Goal: Task Accomplishment & Management: Manage account settings

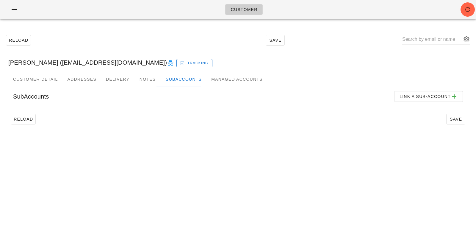
click at [425, 37] on input "text" at bounding box center [432, 40] width 60 height 10
paste input "thaophuong62@gmail.com"
type input "thaophuong62@gmail.com"
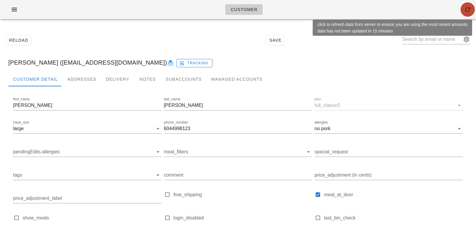
click at [466, 10] on icon "button" at bounding box center [467, 9] width 7 height 7
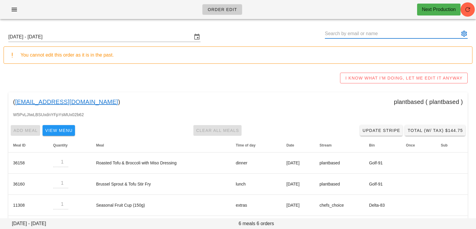
click at [359, 30] on input "text" at bounding box center [392, 34] width 135 height 10
paste input "thaophuong62@gmail.com"
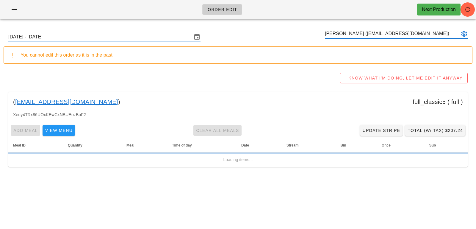
type input "[PERSON_NAME] ([EMAIL_ADDRESS][DOMAIN_NAME])"
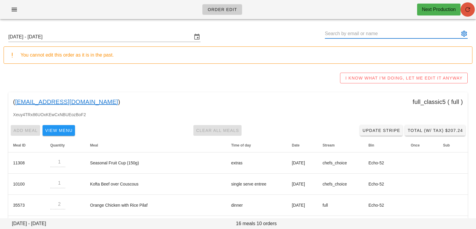
click at [469, 7] on icon "button" at bounding box center [467, 9] width 7 height 7
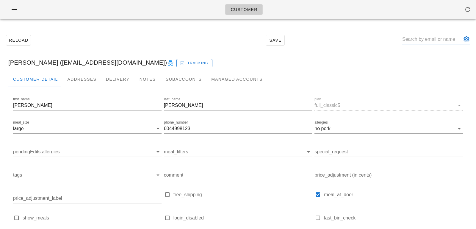
click at [429, 41] on input "text" at bounding box center [432, 40] width 60 height 10
paste input "[PERSON_NAME][EMAIL_ADDRESS][DOMAIN_NAME]"
type input "[PERSON_NAME][EMAIL_ADDRESS][DOMAIN_NAME]"
type input "[PERSON_NAME]"
click at [442, 38] on input "text" at bounding box center [432, 40] width 60 height 10
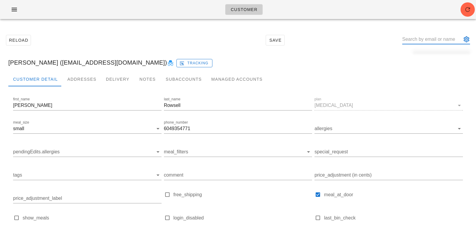
paste input "meimarachel@gmail.com"
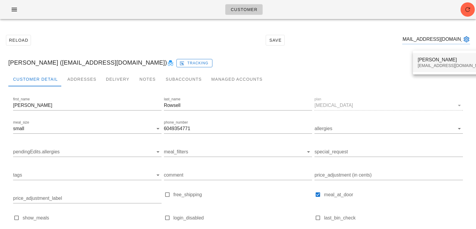
type input "meimarachel@gmail.com"
click at [438, 68] on div "Rachel Meima meimarachel@gmail.com" at bounding box center [453, 62] width 71 height 18
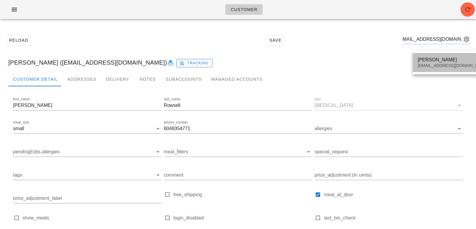
scroll to position [0, 0]
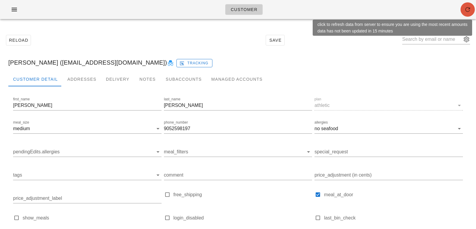
click at [464, 13] on button "button" at bounding box center [468, 9] width 14 height 14
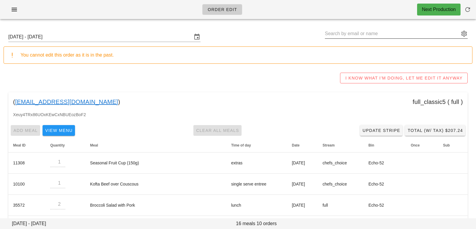
click at [337, 38] on input "text" at bounding box center [392, 34] width 135 height 10
paste input "thaophuong62@gmail.com"
type input "[PERSON_NAME] ([EMAIL_ADDRESS][DOMAIN_NAME])"
click at [123, 38] on input "Sunday October 5 - Saturday October 11" at bounding box center [100, 37] width 184 height 10
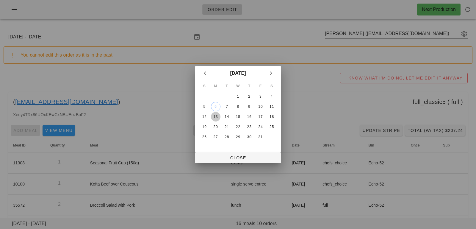
click at [219, 118] on div "13" at bounding box center [216, 117] width 10 height 4
click at [216, 155] on span "Close" at bounding box center [238, 157] width 77 height 5
type input "Sunday October 12 - Saturday October 18"
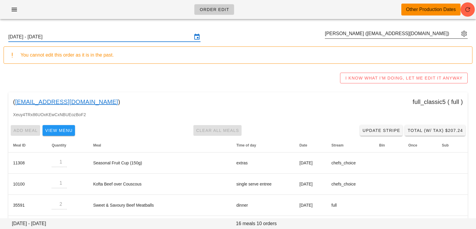
click at [344, 42] on div at bounding box center [396, 43] width 143 height 4
click at [343, 39] on div "Leah Bui (thaophuong62@gmail.com)" at bounding box center [396, 37] width 143 height 16
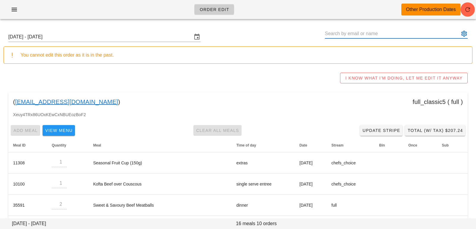
click at [347, 33] on input "text" at bounding box center [392, 34] width 135 height 10
paste input "[EMAIL_ADDRESS][DOMAIN_NAME]"
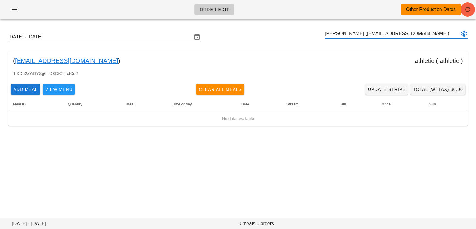
type input "[PERSON_NAME] ([EMAIL_ADDRESS][DOMAIN_NAME])"
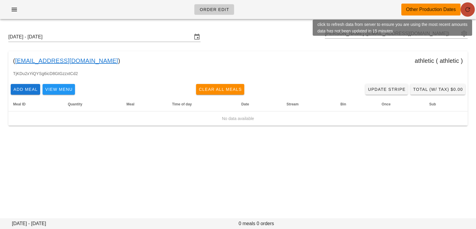
click at [466, 8] on icon "button" at bounding box center [467, 9] width 7 height 7
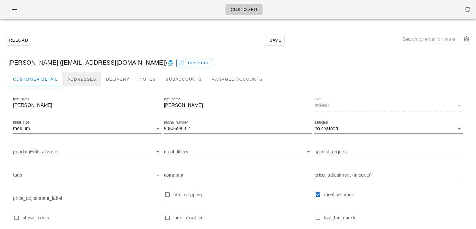
click at [95, 78] on div "Addresses" at bounding box center [82, 79] width 39 height 14
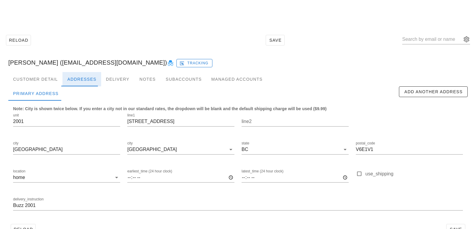
scroll to position [16, 0]
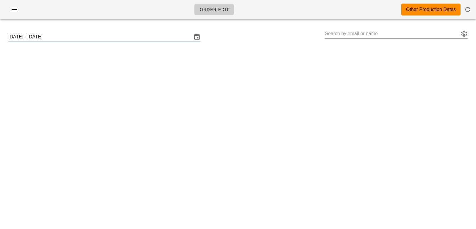
type input "[PERSON_NAME] ([EMAIL_ADDRESS][DOMAIN_NAME])"
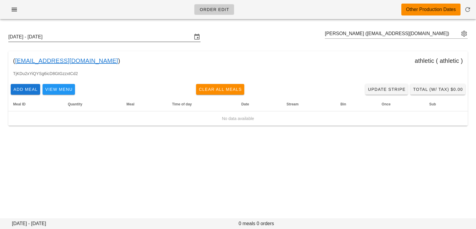
click at [75, 39] on input "[DATE] - [DATE]" at bounding box center [100, 37] width 184 height 10
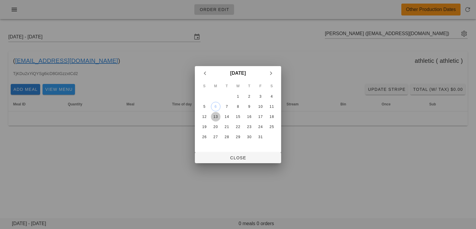
click at [219, 113] on button "13" at bounding box center [216, 117] width 10 height 10
click at [210, 161] on button "Close" at bounding box center [238, 157] width 86 height 11
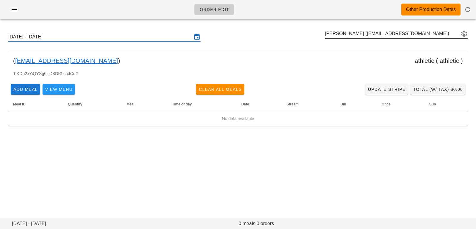
click at [463, 34] on button "appended action" at bounding box center [464, 33] width 7 height 7
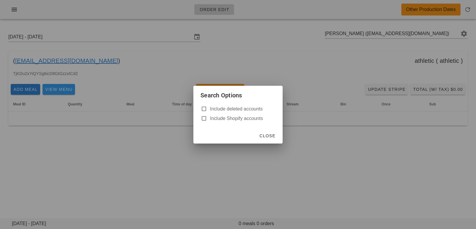
click at [213, 107] on label "Include deleted accounts" at bounding box center [242, 109] width 65 height 6
checkbox input "true"
click at [262, 140] on button "Close" at bounding box center [267, 135] width 21 height 11
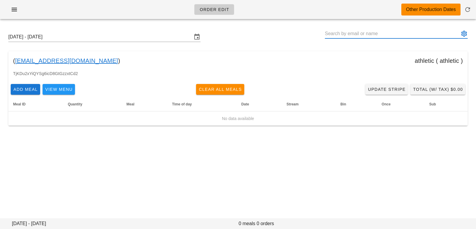
click at [358, 32] on input "text" at bounding box center [392, 34] width 135 height 10
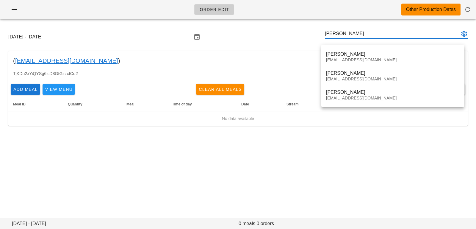
type input "rachel m"
click at [234, 164] on div "Order Edit Other Production Dates Sunday October 12 - Saturday October 18 rache…" at bounding box center [238, 114] width 476 height 229
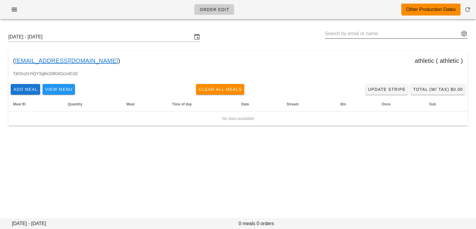
click at [348, 32] on input "text" at bounding box center [392, 34] width 135 height 10
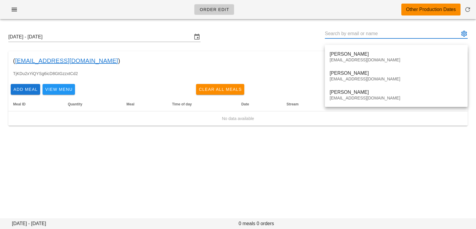
paste input "[EMAIL_ADDRESS][DOMAIN_NAME]"
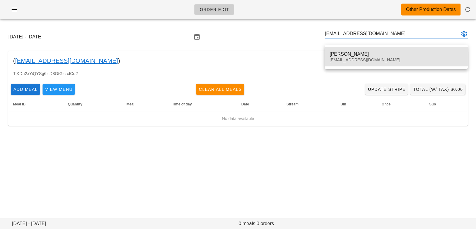
click at [334, 62] on div "[EMAIL_ADDRESS][DOMAIN_NAME]" at bounding box center [396, 59] width 133 height 5
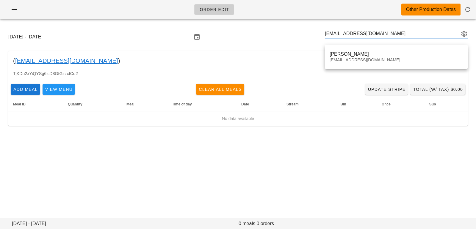
type input "[PERSON_NAME] ([EMAIL_ADDRESS][DOMAIN_NAME])"
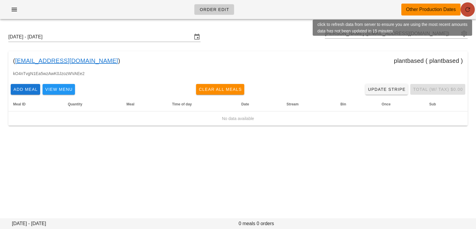
click at [466, 9] on icon "button" at bounding box center [467, 9] width 7 height 7
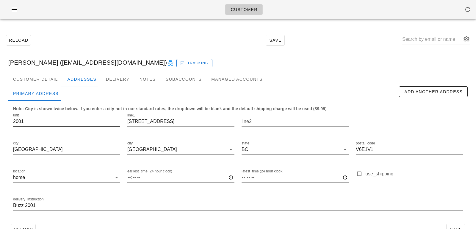
scroll to position [0, 0]
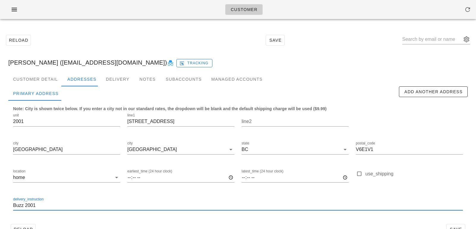
click at [14, 204] on input "Buzz 2001" at bounding box center [238, 206] width 450 height 10
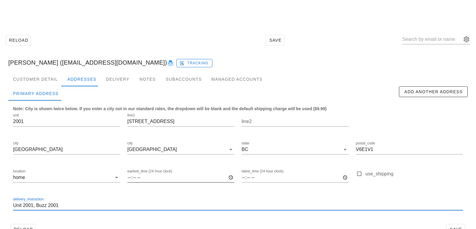
scroll to position [16, 0]
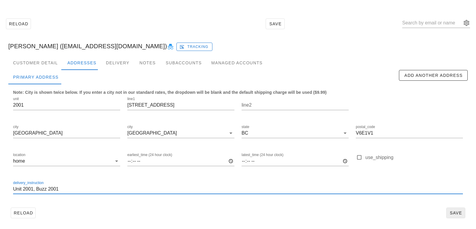
type input "Unit 2001, Buzz 2001"
click at [458, 214] on span "Save" at bounding box center [456, 212] width 14 height 5
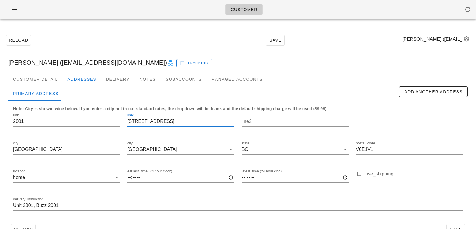
scroll to position [0, 0]
drag, startPoint x: 178, startPoint y: 124, endPoint x: 111, endPoint y: 112, distance: 68.1
click at [117, 116] on div "unit 2001 line1 1133 Beach Ave line2 city Vancouver city Vancouver state BC pos…" at bounding box center [238, 164] width 457 height 112
click at [48, 72] on div "Customer Detail" at bounding box center [35, 79] width 54 height 14
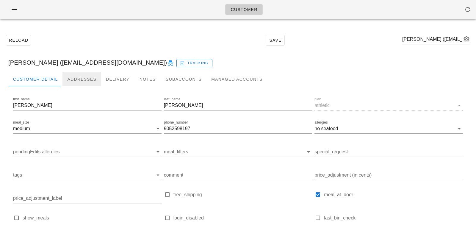
click at [70, 77] on div "Addresses" at bounding box center [82, 79] width 39 height 14
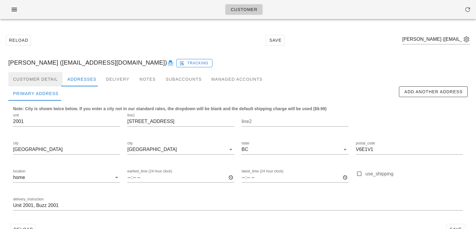
click at [42, 75] on div "Customer Detail" at bounding box center [35, 79] width 54 height 14
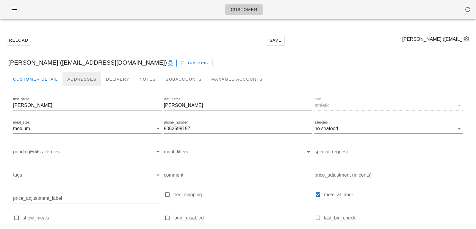
click at [76, 80] on div "Addresses" at bounding box center [82, 79] width 39 height 14
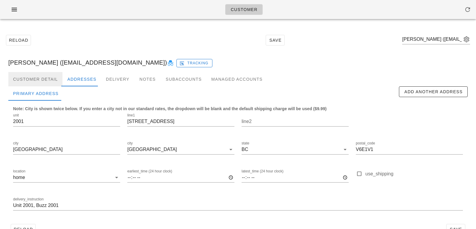
click at [46, 74] on div "Customer Detail" at bounding box center [35, 79] width 54 height 14
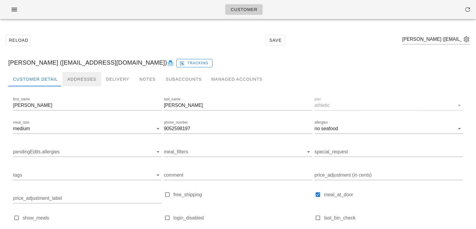
click at [83, 76] on div "Addresses" at bounding box center [82, 79] width 39 height 14
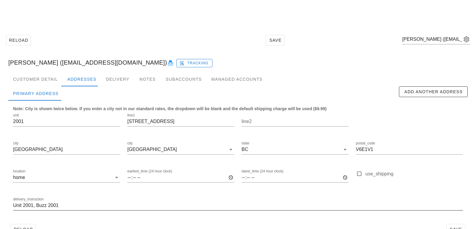
scroll to position [16, 0]
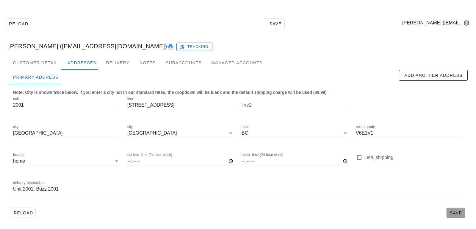
click at [457, 212] on span "Save" at bounding box center [456, 212] width 14 height 5
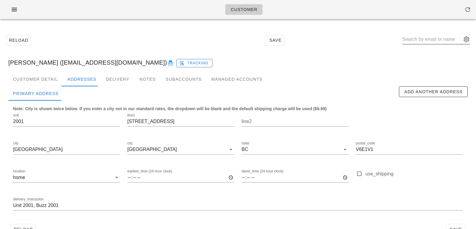
click at [425, 43] on input "text" at bounding box center [432, 40] width 60 height 10
paste input "mamabeetothree@gmail.com"
type input "mamabeetothree@gmail.com"
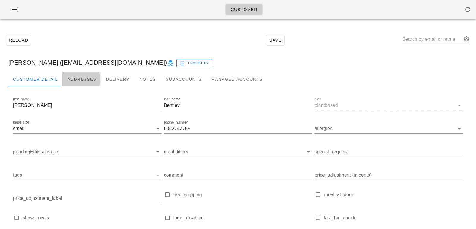
click at [77, 78] on div "Addresses" at bounding box center [82, 79] width 39 height 14
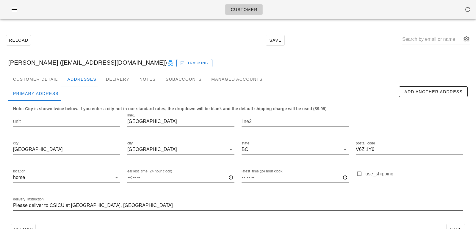
click at [108, 205] on input "Please deliver to CSICU at [GEOGRAPHIC_DATA], [GEOGRAPHIC_DATA]" at bounding box center [238, 206] width 450 height 10
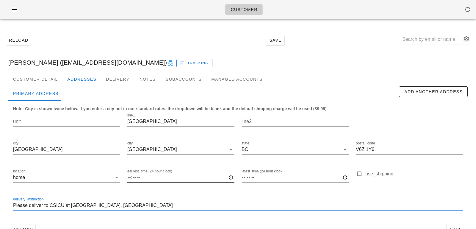
scroll to position [16, 0]
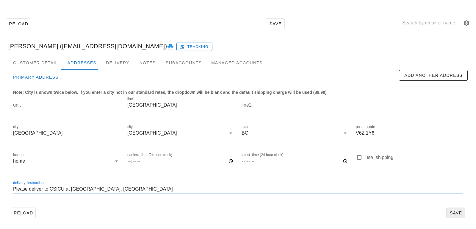
type input "Please deliver to CSICU at St. Paul's Hospital 3rd Floor, Providence Building"
click at [450, 210] on span "Save" at bounding box center [456, 212] width 14 height 5
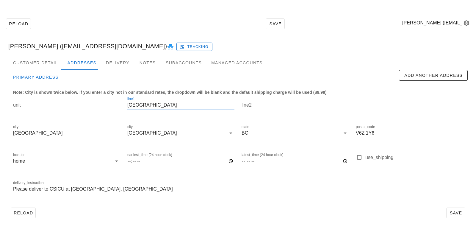
scroll to position [0, 0]
drag, startPoint x: 172, startPoint y: 106, endPoint x: 107, endPoint y: 105, distance: 64.9
click at [107, 105] on div "unit line1 1081 Burrard Street line2 city Vancouver city Vancouver state BC pos…" at bounding box center [238, 148] width 457 height 112
click at [51, 60] on div "Customer Detail" at bounding box center [35, 63] width 54 height 14
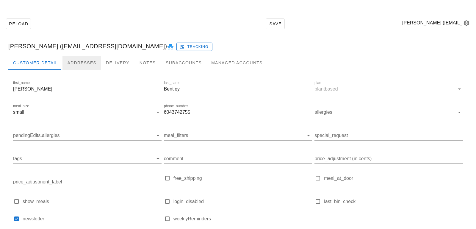
click at [80, 63] on div "Addresses" at bounding box center [82, 63] width 39 height 14
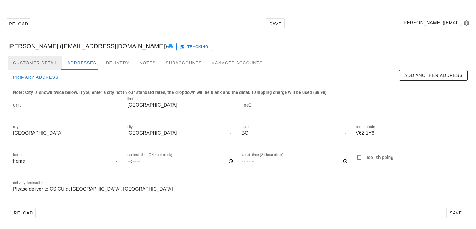
click at [49, 65] on div "Customer Detail" at bounding box center [35, 63] width 54 height 14
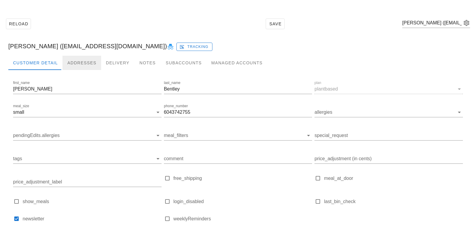
click at [83, 60] on div "Addresses" at bounding box center [82, 63] width 39 height 14
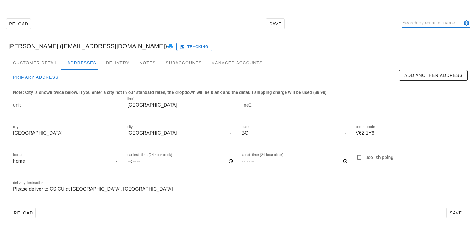
drag, startPoint x: 422, startPoint y: 23, endPoint x: 417, endPoint y: 22, distance: 4.8
click at [421, 23] on input "text" at bounding box center [432, 23] width 60 height 10
paste input "gurmohitkahlon@gmail.com"
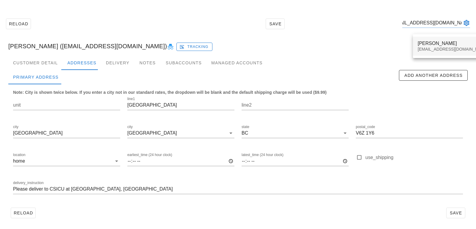
type input "gurmohitkahlon@gmail.com"
click at [427, 50] on div "gurmohitkahlon@gmail.com" at bounding box center [453, 49] width 71 height 5
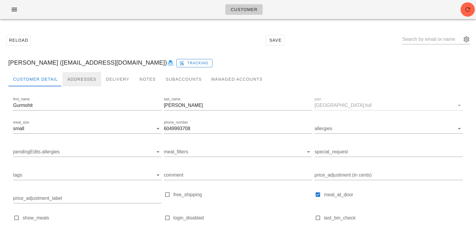
click at [87, 84] on div "Addresses" at bounding box center [82, 79] width 39 height 14
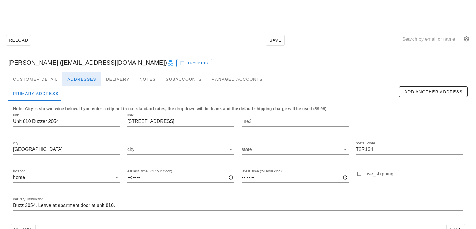
scroll to position [16, 0]
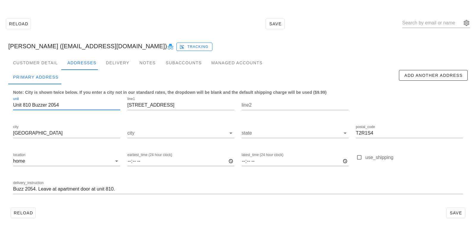
drag, startPoint x: 69, startPoint y: 102, endPoint x: 32, endPoint y: 104, distance: 37.5
click at [32, 104] on input "Unit 810 Buzzer 2054" at bounding box center [66, 105] width 107 height 10
drag, startPoint x: 23, startPoint y: 104, endPoint x: 2, endPoint y: 100, distance: 21.1
click at [2, 100] on div "Reload Save Gurmohit Kahlon (gurmohitkahlon@gmail.com) Tracking Customer Detail…" at bounding box center [238, 117] width 476 height 221
type input "810"
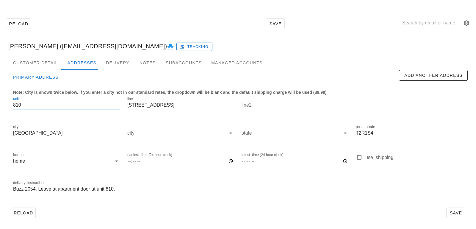
click at [185, 203] on div "delivery_instruction Buzz 2054. Leave at apartment door at unit 810." at bounding box center [238, 190] width 457 height 28
click at [459, 210] on span "Save" at bounding box center [456, 212] width 14 height 5
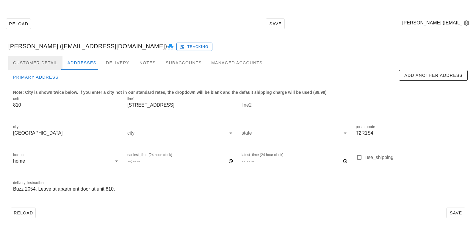
click at [51, 64] on div "Customer Detail" at bounding box center [35, 63] width 54 height 14
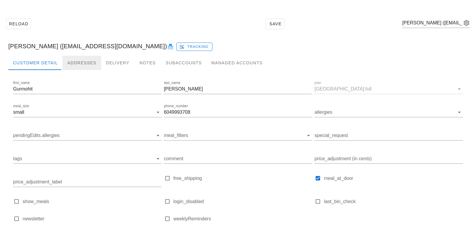
click at [79, 64] on div "Addresses" at bounding box center [82, 63] width 39 height 14
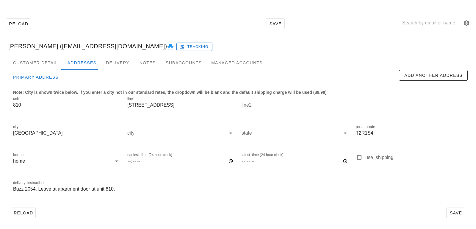
click at [422, 26] on input "text" at bounding box center [432, 23] width 60 height 10
paste input "Lisammailbox@gmail.com"
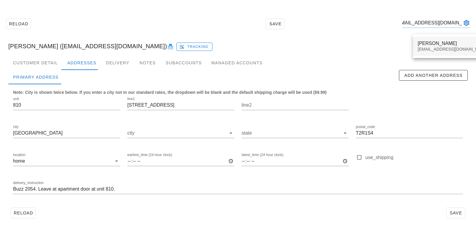
type input "Lisammailbox@gmail.com"
click at [424, 48] on div "Lisammailbox@gmail.com" at bounding box center [453, 49] width 71 height 5
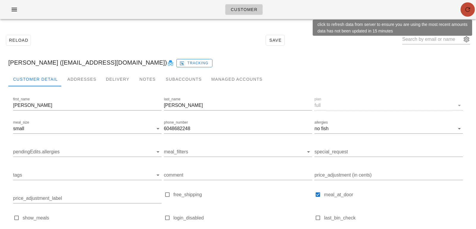
click at [469, 14] on button "button" at bounding box center [468, 9] width 14 height 14
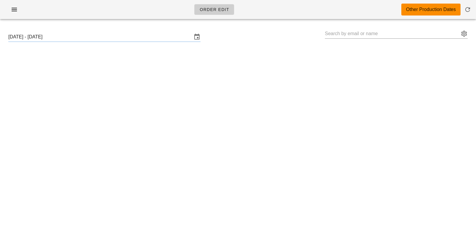
type input "[PERSON_NAME] ([EMAIL_ADDRESS][DOMAIN_NAME])"
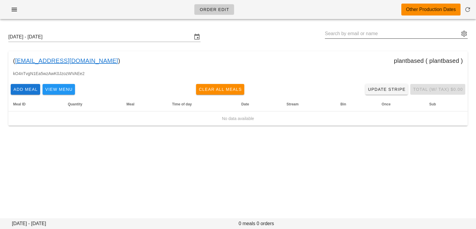
click at [330, 29] on input "text" at bounding box center [392, 34] width 135 height 10
paste input "gurmohitkahlon@gmail.com"
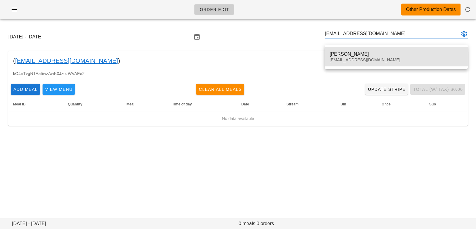
click at [343, 62] on div "gurmohitkahlon@gmail.com" at bounding box center [396, 59] width 133 height 5
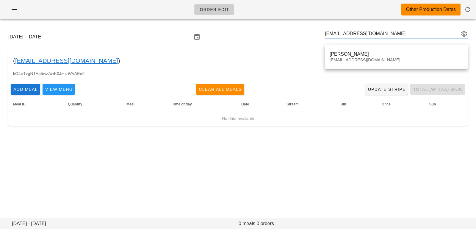
type input "Gurmohit Kahlon (gurmohitkahlon@gmail.com)"
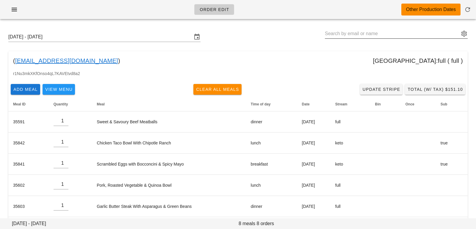
click at [415, 32] on input "text" at bounding box center [392, 34] width 135 height 10
paste input "[EMAIL_ADDRESS][DOMAIN_NAME]"
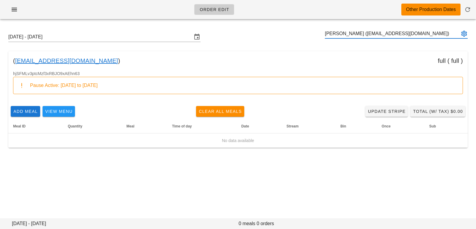
type input "Lisa Crumly (Lisammailbox@gmail.com)"
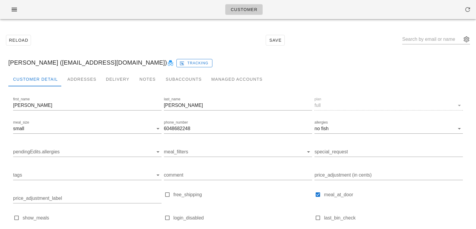
click at [167, 60] on icon at bounding box center [170, 63] width 7 height 7
drag, startPoint x: 44, startPoint y: 63, endPoint x: 112, endPoint y: 62, distance: 68.5
click at [112, 62] on div "[PERSON_NAME] ([EMAIL_ADDRESS][DOMAIN_NAME]) Tracking" at bounding box center [238, 62] width 469 height 19
copy div "[EMAIL_ADDRESS][DOMAIN_NAME]"
click at [48, 65] on div "[PERSON_NAME] ([EMAIL_ADDRESS][DOMAIN_NAME]) Tracking" at bounding box center [238, 62] width 469 height 19
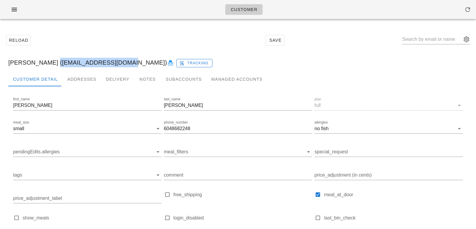
drag, startPoint x: 43, startPoint y: 64, endPoint x: 113, endPoint y: 63, distance: 69.7
click at [113, 63] on div "[PERSON_NAME] ([EMAIL_ADDRESS][DOMAIN_NAME]) Tracking" at bounding box center [238, 62] width 469 height 19
copy div "[EMAIL_ADDRESS][DOMAIN_NAME]"
click at [80, 77] on div "Addresses" at bounding box center [82, 79] width 39 height 14
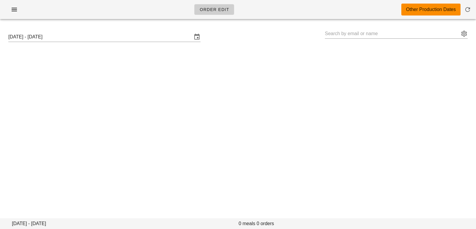
type input "[PERSON_NAME] ([EMAIL_ADDRESS][DOMAIN_NAME])"
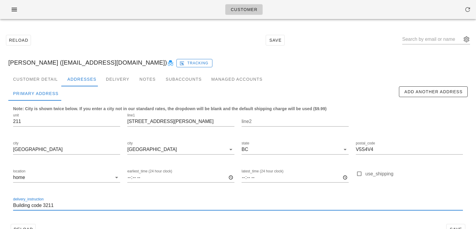
click at [13, 207] on input "Building code 3211" at bounding box center [238, 206] width 450 height 10
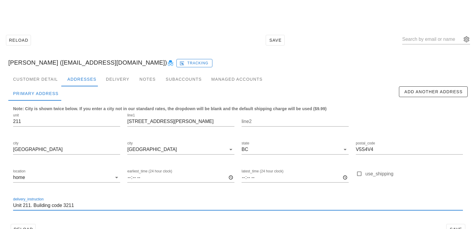
scroll to position [16, 0]
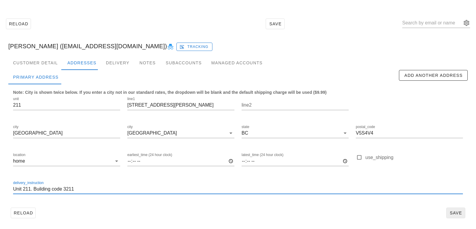
type input "Unit 211. Building code 3211"
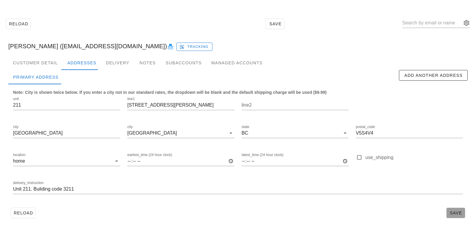
click at [450, 207] on button "Save" at bounding box center [456, 212] width 19 height 11
click at [47, 64] on div "Customer Detail" at bounding box center [35, 63] width 54 height 14
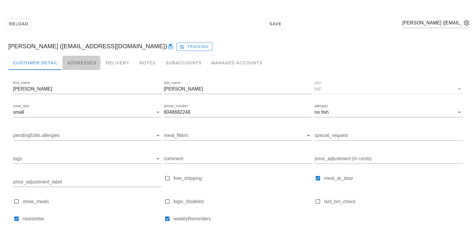
click at [84, 65] on div "Addresses" at bounding box center [82, 63] width 39 height 14
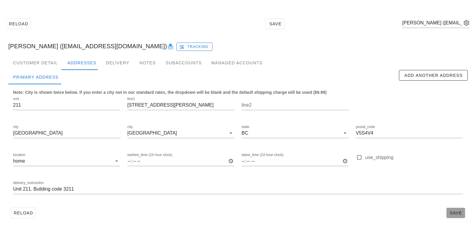
click at [461, 213] on span "Save" at bounding box center [456, 212] width 14 height 5
click at [60, 59] on div "Customer Detail" at bounding box center [35, 63] width 54 height 14
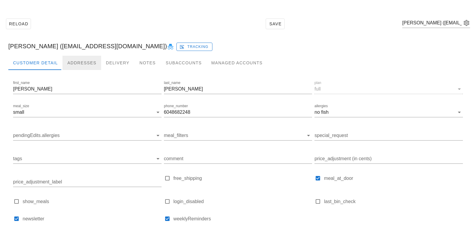
click at [77, 58] on div "Addresses" at bounding box center [82, 63] width 39 height 14
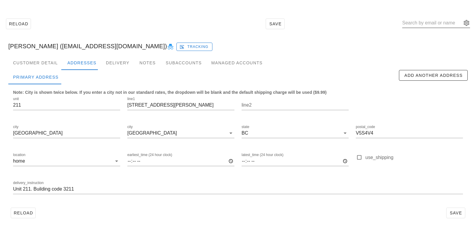
click at [415, 21] on input "text" at bounding box center [432, 23] width 60 height 10
paste input "[EMAIL_ADDRESS][DOMAIN_NAME]"
type input "[EMAIL_ADDRESS][DOMAIN_NAME]"
click at [426, 22] on input "text" at bounding box center [432, 23] width 60 height 10
paste input "[EMAIL_ADDRESS][DOMAIN_NAME]"
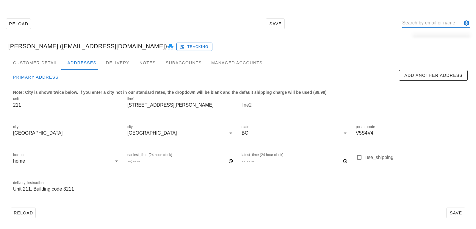
type input "[EMAIL_ADDRESS][DOMAIN_NAME]"
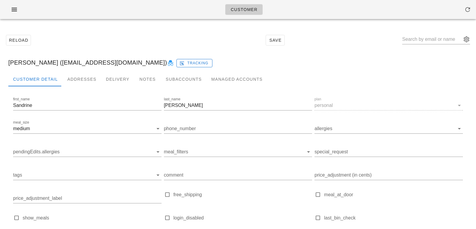
click at [87, 90] on div at bounding box center [238, 91] width 460 height 10
click at [86, 76] on div "Addresses" at bounding box center [82, 79] width 39 height 14
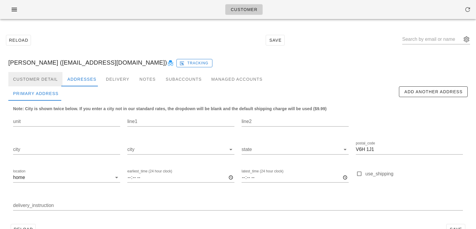
click at [41, 80] on div "Customer Detail" at bounding box center [35, 79] width 54 height 14
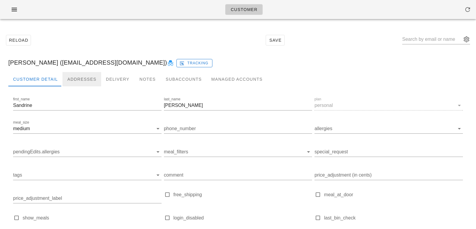
click at [86, 79] on div "Addresses" at bounding box center [82, 79] width 39 height 14
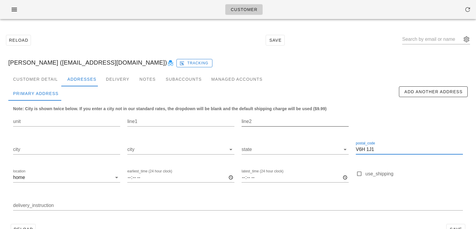
drag, startPoint x: 377, startPoint y: 148, endPoint x: 282, endPoint y: 130, distance: 96.3
click at [282, 130] on div "unit line1 line2 city city state postal_code V6H 1J1 location home earliest_tim…" at bounding box center [238, 164] width 457 height 112
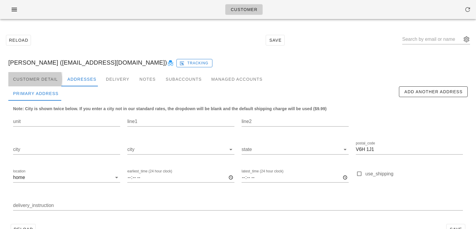
click at [55, 79] on div "Customer Detail" at bounding box center [35, 79] width 54 height 14
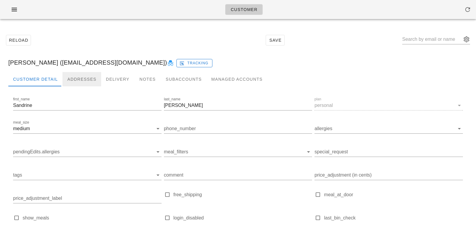
click at [84, 80] on div "Addresses" at bounding box center [82, 79] width 39 height 14
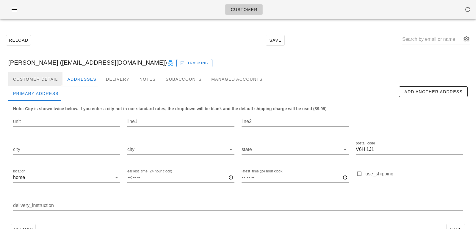
click at [54, 74] on div "Customer Detail" at bounding box center [35, 79] width 54 height 14
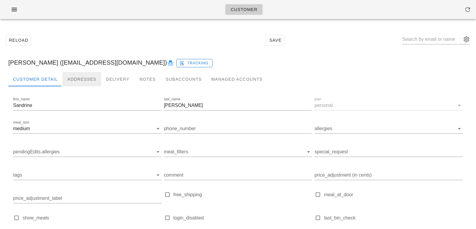
click at [85, 82] on div "Addresses" at bounding box center [82, 79] width 39 height 14
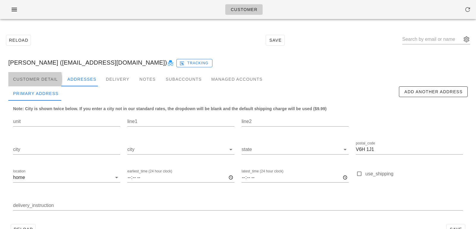
click at [54, 81] on div "Customer Detail" at bounding box center [35, 79] width 54 height 14
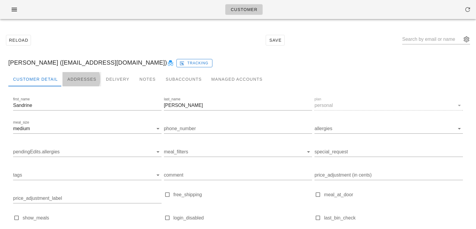
click at [85, 79] on div "Addresses" at bounding box center [82, 79] width 39 height 14
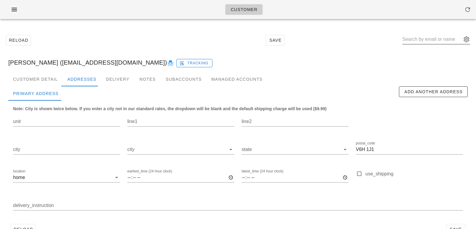
click at [441, 38] on input "text" at bounding box center [432, 40] width 60 height 10
paste input "Bmarsden@gmail.com"
type input "Bmarsden@gmail.com"
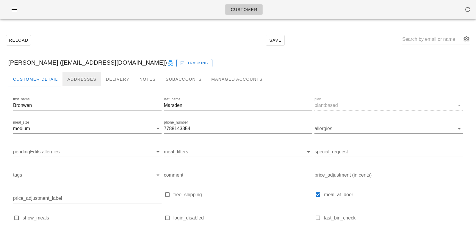
click at [73, 82] on div "Addresses" at bounding box center [82, 79] width 39 height 14
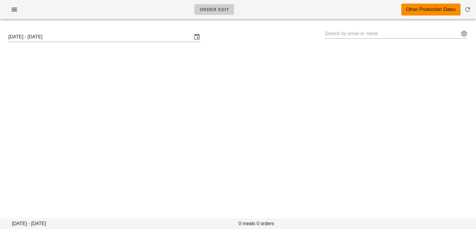
type input "[PERSON_NAME] ([EMAIL_ADDRESS][DOMAIN_NAME])"
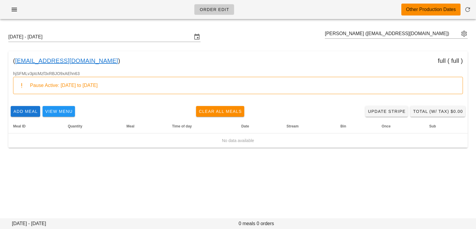
click at [469, 36] on div "[DATE] - [DATE] [PERSON_NAME] ([EMAIL_ADDRESS][DOMAIN_NAME])" at bounding box center [238, 36] width 469 height 19
click at [465, 31] on button "appended action" at bounding box center [464, 33] width 7 height 7
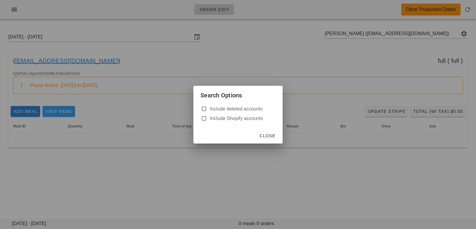
click at [213, 111] on label "Include deleted accounts" at bounding box center [242, 109] width 65 height 6
checkbox input "true"
click at [268, 136] on span "Close" at bounding box center [267, 135] width 16 height 5
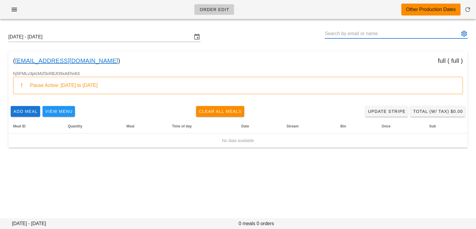
click at [363, 33] on input "text" at bounding box center [392, 34] width 135 height 10
type input "Lisa Crumly (Lisammailbox@gmail.com)"
paste input "sandrinetheberge@gmail.com"
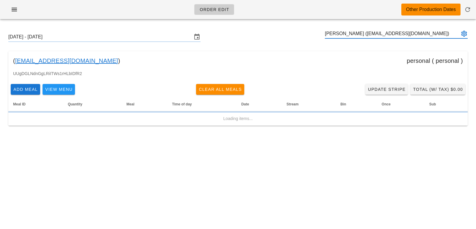
type input "Sandrine Theberge (sandrinetheberge@gmail.com)"
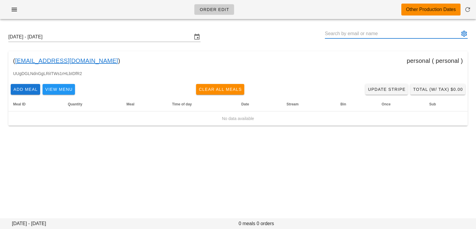
paste input "Bmarsden@gmail.com"
type input "[PERSON_NAME] ([EMAIL_ADDRESS][DOMAIN_NAME])"
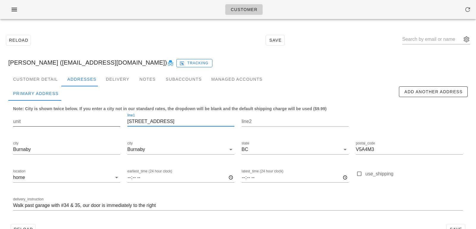
drag, startPoint x: 135, startPoint y: 121, endPoint x: 115, endPoint y: 120, distance: 19.4
click at [117, 121] on div "unit line1 [STREET_ADDRESS] postal_code V5A4M3 location home earliest_time (24 …" at bounding box center [238, 164] width 457 height 112
type input "[STREET_ADDRESS]"
click at [114, 124] on input "unit" at bounding box center [66, 122] width 107 height 10
paste input "36-"
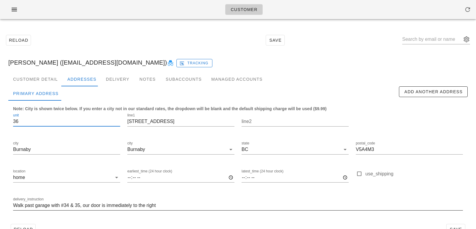
type input "36"
click at [14, 206] on input "Walk past garage with #34 & 35, our door is immediately to the right" at bounding box center [238, 206] width 450 height 10
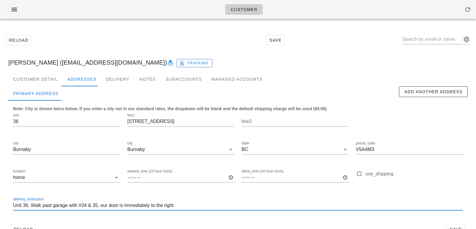
scroll to position [16, 0]
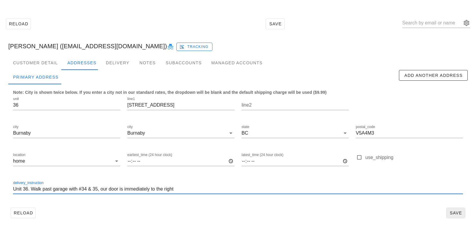
type input "Unit 36. Walk past garage with #34 & 35, our door is immediately to the right"
click at [459, 213] on span "Save" at bounding box center [456, 212] width 14 height 5
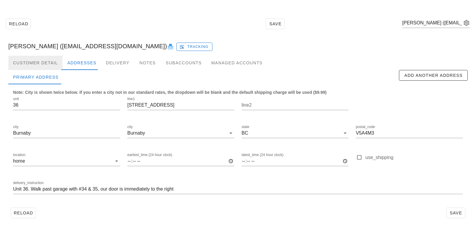
click at [58, 61] on div "Customer Detail" at bounding box center [35, 63] width 54 height 14
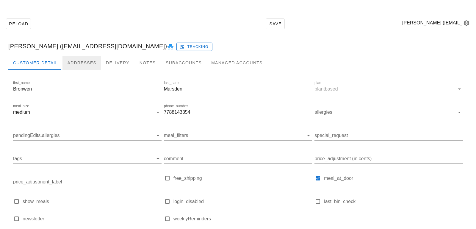
click at [87, 63] on div "Addresses" at bounding box center [82, 63] width 39 height 14
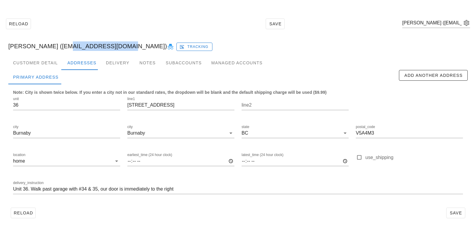
drag, startPoint x: 62, startPoint y: 45, endPoint x: 123, endPoint y: 46, distance: 60.7
click at [123, 45] on div "Bronwen Marsden (Bmarsden@gmail.com) Tracking" at bounding box center [238, 46] width 469 height 19
copy div "Bmarsden@gmail.com"
click at [46, 65] on div "Customer Detail" at bounding box center [35, 63] width 54 height 14
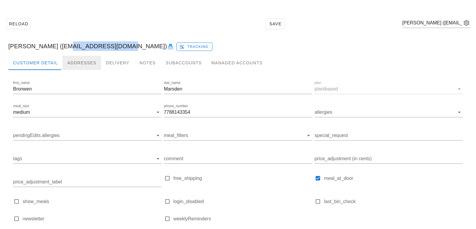
click at [76, 65] on div "Addresses" at bounding box center [82, 63] width 39 height 14
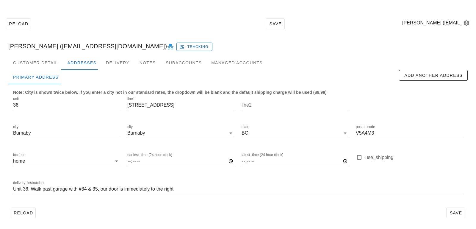
click at [318, 221] on div "Customer Detail Addresses Delivery Notes Subaccounts Managed Accounts first_nam…" at bounding box center [238, 141] width 469 height 170
click at [464, 214] on button "Save" at bounding box center [456, 212] width 19 height 11
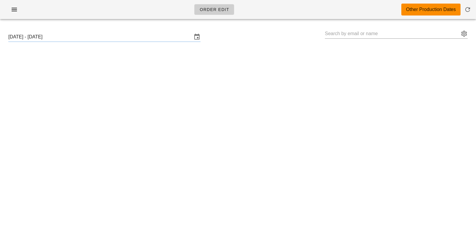
type input "[PERSON_NAME] ([EMAIL_ADDRESS][DOMAIN_NAME])"
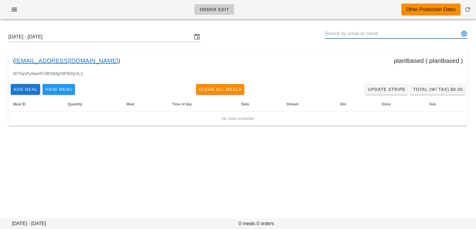
click at [343, 35] on input "text" at bounding box center [392, 34] width 135 height 10
paste input "[EMAIL_ADDRESS][DOMAIN_NAME]"
type input "[PERSON_NAME] ([EMAIL_ADDRESS][DOMAIN_NAME])"
click at [113, 39] on input "Sunday October 12 - Saturday October 18" at bounding box center [100, 37] width 184 height 10
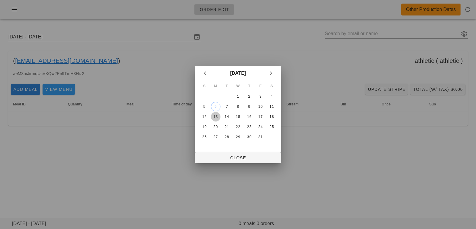
click at [217, 115] on div "13" at bounding box center [216, 117] width 10 height 4
click at [214, 160] on button "Close" at bounding box center [238, 157] width 86 height 11
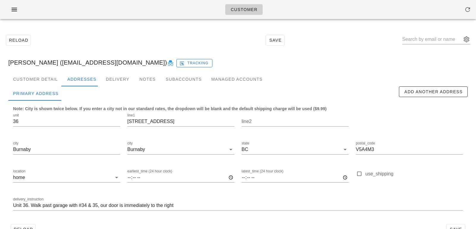
scroll to position [16, 0]
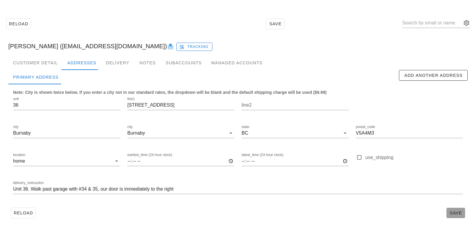
click at [461, 215] on span "Save" at bounding box center [456, 212] width 14 height 5
drag, startPoint x: 188, startPoint y: 102, endPoint x: 134, endPoint y: 64, distance: 65.6
click at [134, 64] on div "Customer Detail Addresses Delivery Notes Subaccounts Managed Accounts Primary A…" at bounding box center [238, 141] width 469 height 170
click at [196, 102] on input "9000 Ash Grove Crescent" at bounding box center [180, 105] width 107 height 10
click at [184, 106] on input "9000 Ash Grove Crescent" at bounding box center [180, 105] width 107 height 10
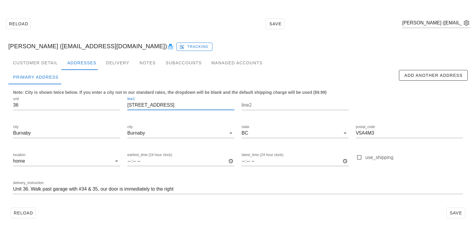
drag, startPoint x: 184, startPoint y: 105, endPoint x: 153, endPoint y: 85, distance: 36.7
click at [153, 85] on div "Note: City is shown twice below. If you enter a city not in our standard rates,…" at bounding box center [238, 144] width 460 height 121
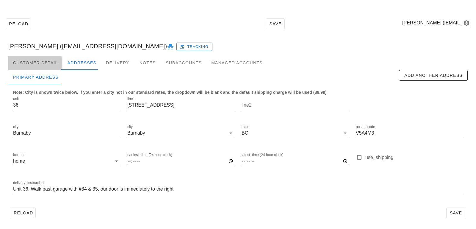
click at [51, 60] on div "Customer Detail" at bounding box center [35, 63] width 54 height 14
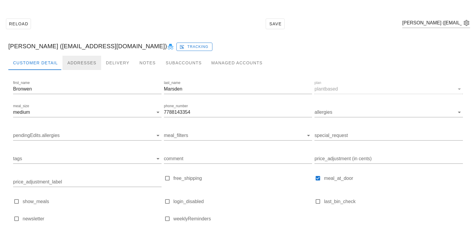
click at [71, 63] on div "Addresses" at bounding box center [82, 63] width 39 height 14
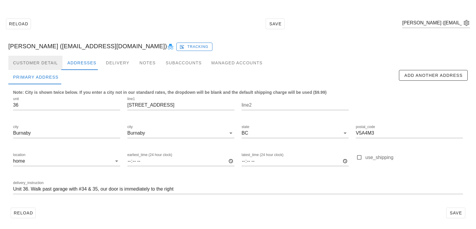
click at [49, 61] on div "Customer Detail" at bounding box center [35, 63] width 54 height 14
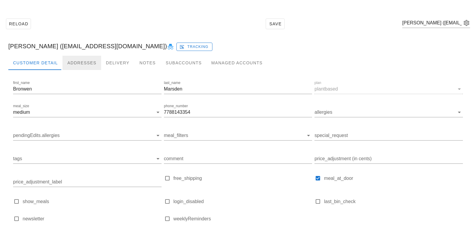
click at [74, 60] on div "Addresses" at bounding box center [82, 63] width 39 height 14
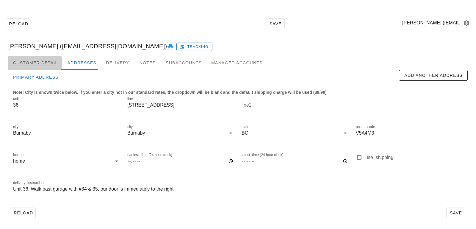
click at [54, 63] on div "Customer Detail" at bounding box center [35, 63] width 54 height 14
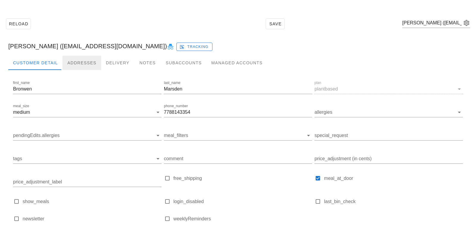
click at [79, 63] on div "Addresses" at bounding box center [82, 63] width 39 height 14
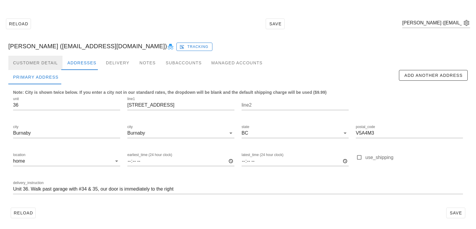
click at [53, 64] on div "Customer Detail" at bounding box center [35, 63] width 54 height 14
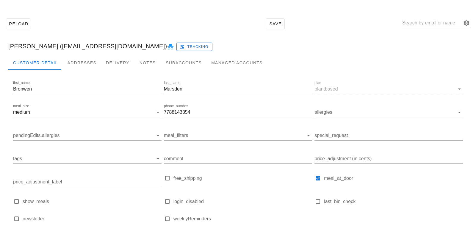
click at [451, 24] on input "text" at bounding box center [432, 23] width 60 height 10
paste input "zingy-grisly2z@icloud.com"
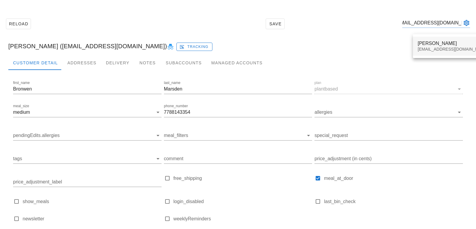
type input "zingy-grisly2z@icloud.com"
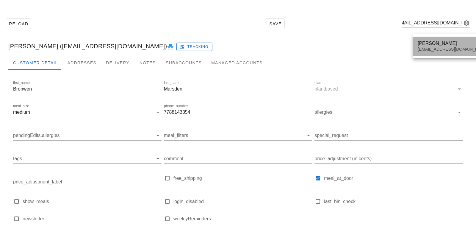
click at [438, 50] on div "zingy-grisly2z@icloud.com" at bounding box center [453, 49] width 71 height 5
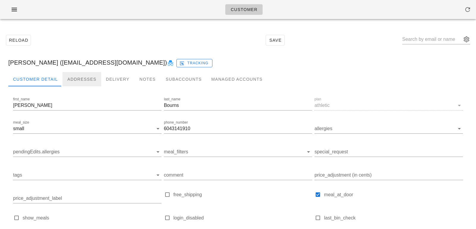
click at [72, 73] on div "Addresses" at bounding box center [82, 79] width 39 height 14
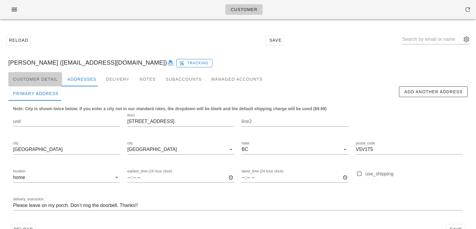
click at [43, 79] on div "Customer Detail" at bounding box center [35, 79] width 54 height 14
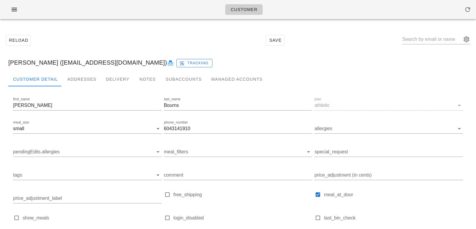
click at [93, 69] on div "Logan Bourns (zingy-grisly2z@icloud.com) Tracking" at bounding box center [238, 62] width 469 height 19
click at [93, 82] on div "Addresses" at bounding box center [82, 79] width 39 height 14
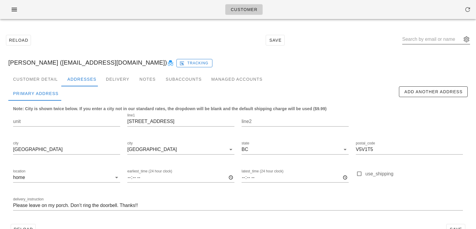
click at [423, 41] on input "text" at bounding box center [432, 40] width 60 height 10
paste input "Efalconer@telus.net"
type input "Efalconer@telus.net"
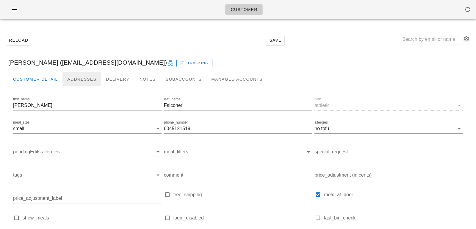
click at [85, 74] on div "Addresses" at bounding box center [82, 79] width 39 height 14
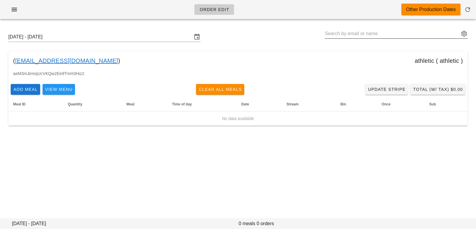
click at [336, 31] on input "text" at bounding box center [392, 34] width 135 height 10
paste input "Efalconer@telus.net"
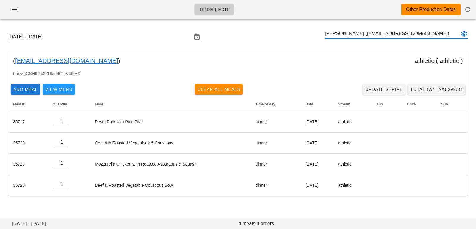
type input "[PERSON_NAME] ([EMAIL_ADDRESS][DOMAIN_NAME])"
paste input "[EMAIL_ADDRESS][DOMAIN_NAME]"
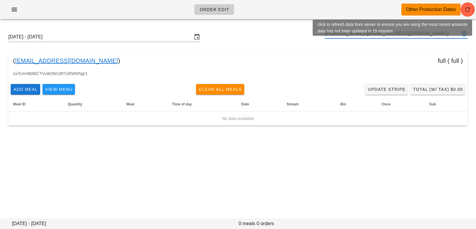
type input "[PERSON_NAME] ([EMAIL_ADDRESS][DOMAIN_NAME])"
click at [468, 10] on icon "button" at bounding box center [467, 9] width 7 height 7
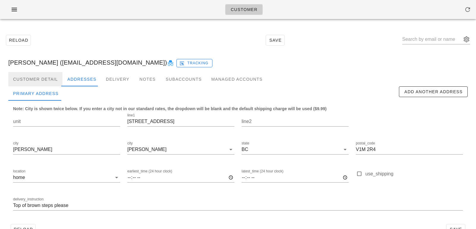
click at [51, 83] on div "Customer Detail" at bounding box center [35, 79] width 54 height 14
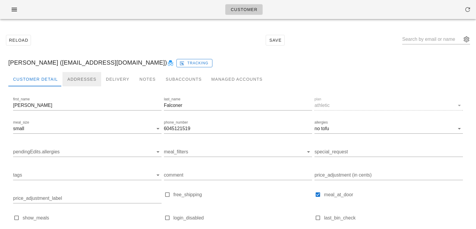
click at [75, 82] on div "Addresses" at bounding box center [82, 79] width 39 height 14
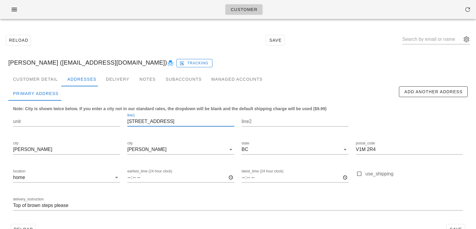
drag, startPoint x: 178, startPoint y: 123, endPoint x: 40, endPoint y: 105, distance: 138.4
click at [47, 107] on div "Note: City is shown twice below. If you enter a city not in our standard rates,…" at bounding box center [238, 161] width 460 height 121
click at [46, 77] on div "Customer Detail" at bounding box center [35, 79] width 54 height 14
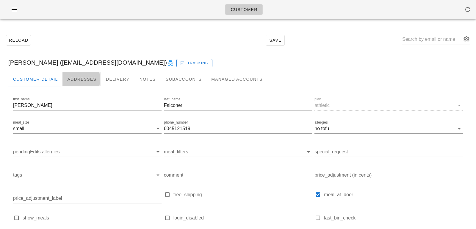
click at [75, 76] on div "Addresses" at bounding box center [82, 79] width 39 height 14
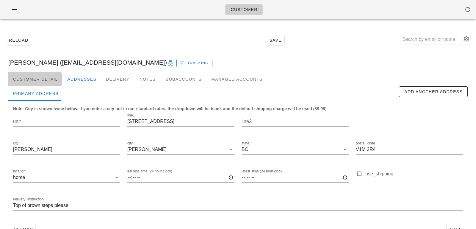
click at [32, 76] on div "Customer Detail" at bounding box center [35, 79] width 54 height 14
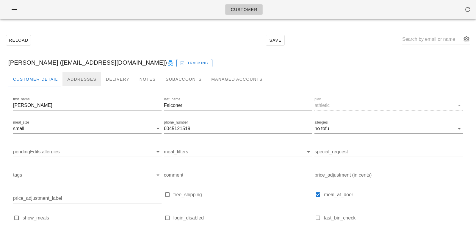
click at [73, 79] on div "Addresses" at bounding box center [82, 79] width 39 height 14
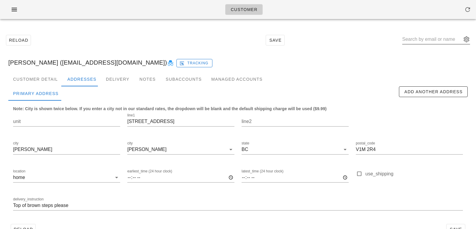
click at [429, 38] on input "text" at bounding box center [432, 40] width 60 height 10
type input "german glik"
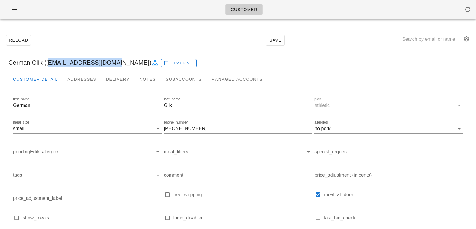
drag, startPoint x: 48, startPoint y: 63, endPoint x: 110, endPoint y: 63, distance: 62.5
click at [110, 63] on div "German Glik (germanglik@gmail.com) Tracking" at bounding box center [238, 62] width 469 height 19
copy div "germanglik@gmail.com"
click at [419, 38] on input "text" at bounding box center [432, 40] width 60 height 10
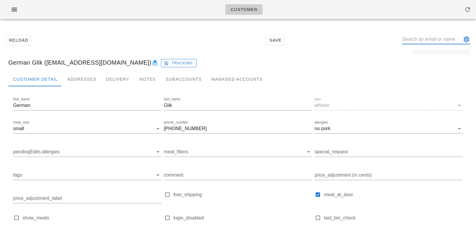
paste input "[EMAIL_ADDRESS][DOMAIN_NAME]"
type input "[EMAIL_ADDRESS][DOMAIN_NAME]"
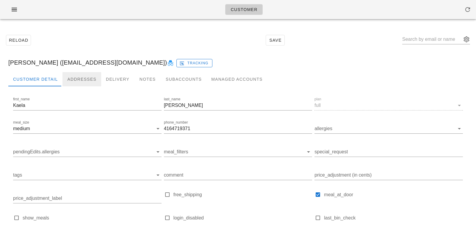
click at [66, 82] on div "Addresses" at bounding box center [82, 79] width 39 height 14
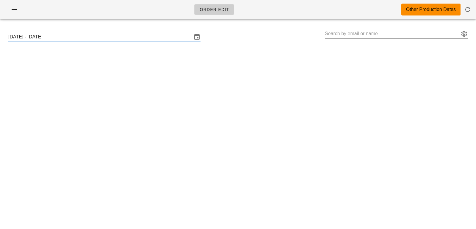
type input "[PERSON_NAME] ([EMAIL_ADDRESS][DOMAIN_NAME])"
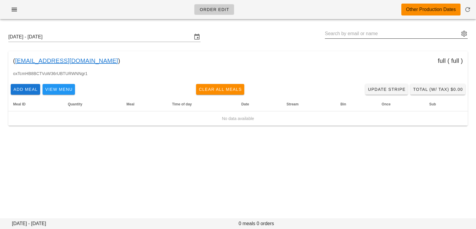
click at [346, 35] on input "text" at bounding box center [392, 34] width 135 height 10
paste input "[EMAIL_ADDRESS][DOMAIN_NAME]"
type input "[PERSON_NAME] ([EMAIL_ADDRESS][DOMAIN_NAME])"
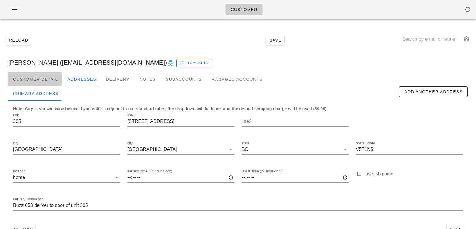
click at [48, 80] on div "Customer Detail" at bounding box center [35, 79] width 54 height 14
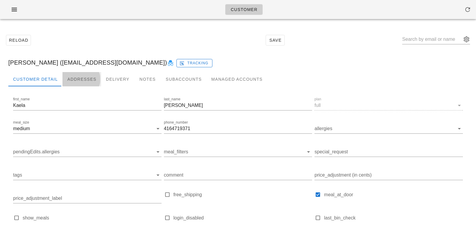
click at [71, 81] on div "Addresses" at bounding box center [82, 79] width 39 height 14
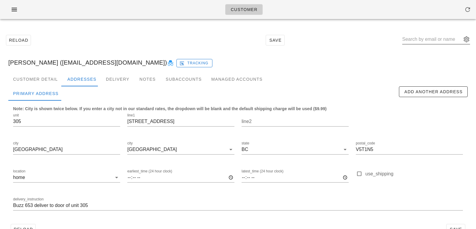
drag, startPoint x: 465, startPoint y: 43, endPoint x: 463, endPoint y: 40, distance: 4.1
click at [464, 41] on div at bounding box center [436, 40] width 68 height 10
click at [468, 40] on button "appended action" at bounding box center [466, 39] width 7 height 7
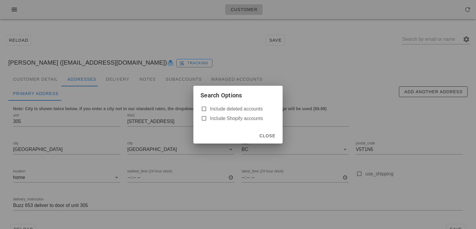
click at [237, 111] on label "Include deleted accounts" at bounding box center [242, 109] width 65 height 6
checkbox input "true"
click at [271, 134] on span "Close" at bounding box center [267, 135] width 16 height 5
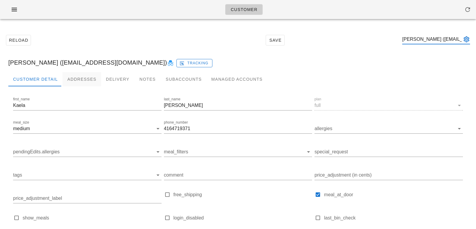
type input "Kaela McDowell (kaelamcdowell@gmail.com)"
click at [78, 76] on div "Addresses" at bounding box center [82, 79] width 39 height 14
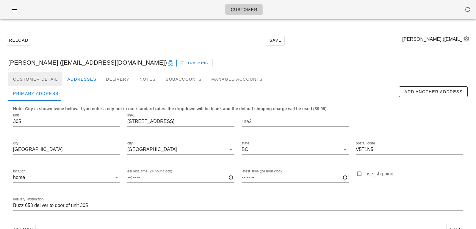
click at [52, 78] on div "Customer Detail" at bounding box center [35, 79] width 54 height 14
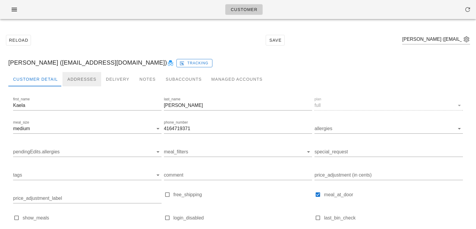
click at [78, 76] on div "Addresses" at bounding box center [82, 79] width 39 height 14
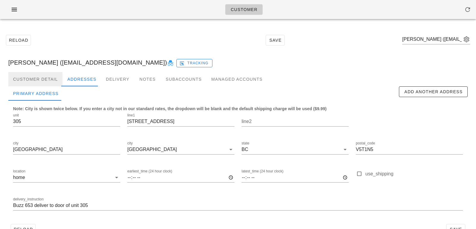
click at [46, 78] on div "Customer Detail" at bounding box center [35, 79] width 54 height 14
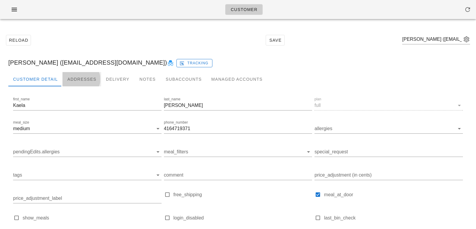
click at [85, 80] on div "Addresses" at bounding box center [82, 79] width 39 height 14
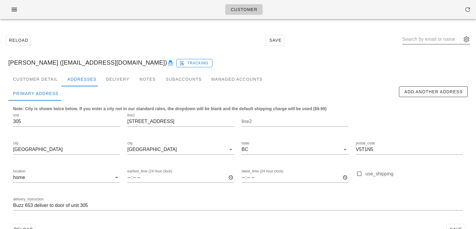
click at [416, 42] on input "text" at bounding box center [432, 40] width 60 height 10
paste input "hcorsi78@gmail.com"
type input "hcorsi78@gmail.com"
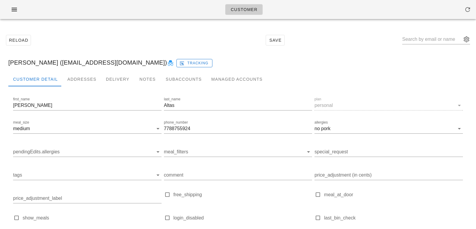
click at [422, 60] on div "Heather Altas (hcorsi78@gmail.com) Tracking" at bounding box center [238, 62] width 469 height 19
click at [88, 74] on div "Addresses" at bounding box center [82, 79] width 39 height 14
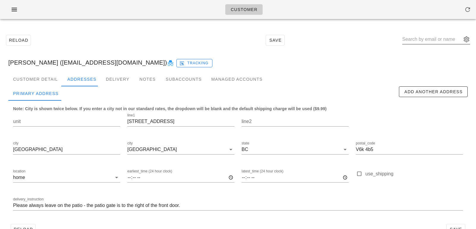
click at [423, 42] on input "text" at bounding box center [432, 40] width 60 height 10
paste input "[EMAIL_ADDRESS][DOMAIN_NAME]"
type input "[EMAIL_ADDRESS][DOMAIN_NAME]"
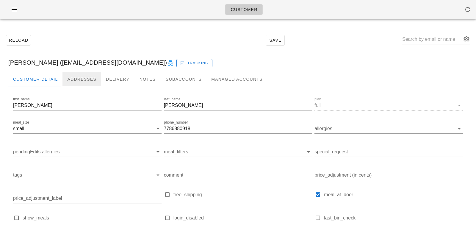
click at [77, 78] on div "Addresses" at bounding box center [82, 79] width 39 height 14
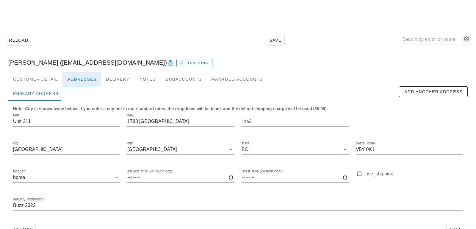
scroll to position [16, 0]
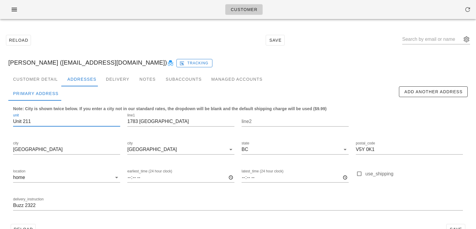
drag, startPoint x: 41, startPoint y: 123, endPoint x: 0, endPoint y: 114, distance: 42.3
click at [0, 114] on div "Reload Save [PERSON_NAME] ([EMAIL_ADDRESS][DOMAIN_NAME]) Tracking Customer Deta…" at bounding box center [238, 134] width 476 height 221
click at [13, 205] on input "Buzz 2322" at bounding box center [238, 206] width 450 height 10
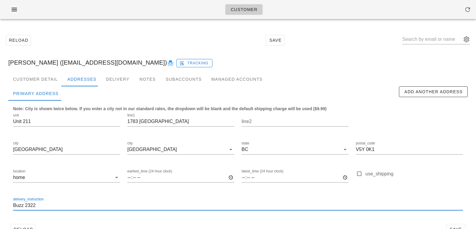
paste input "Unit 211"
type input "Unit 211, Buzz 2322"
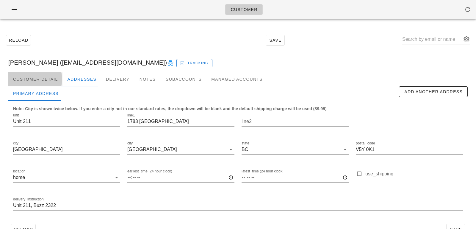
click at [51, 79] on div "Customer Detail" at bounding box center [35, 79] width 54 height 14
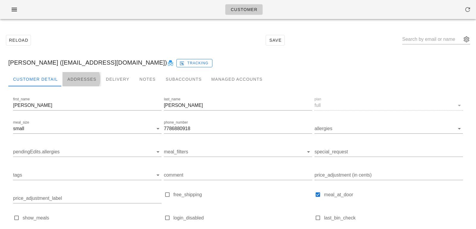
click at [81, 79] on div "Addresses" at bounding box center [82, 79] width 39 height 14
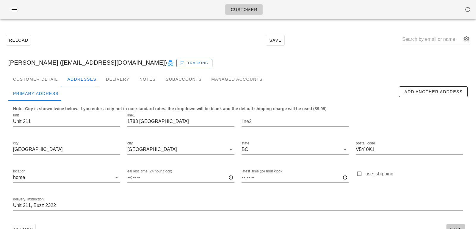
click at [453, 225] on button "Save" at bounding box center [456, 229] width 19 height 11
drag, startPoint x: 24, startPoint y: 121, endPoint x: 0, endPoint y: 118, distance: 24.3
click at [0, 119] on div "Reload Save [PERSON_NAME] ([EMAIL_ADDRESS][DOMAIN_NAME]) [PERSON_NAME] ([EMAIL_…" at bounding box center [238, 134] width 476 height 221
type input "211"
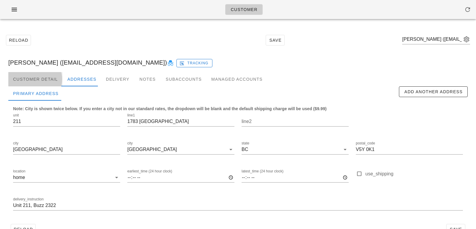
click at [46, 80] on div "Customer Detail" at bounding box center [35, 79] width 54 height 14
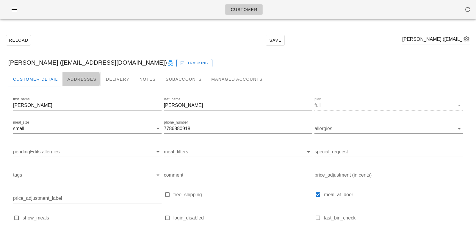
click at [72, 77] on div "Addresses" at bounding box center [82, 79] width 39 height 14
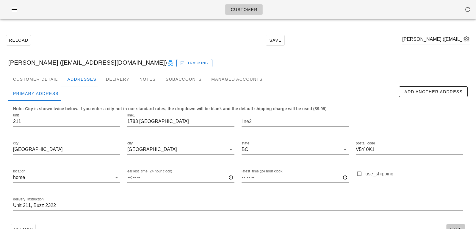
click at [460, 228] on span "Save" at bounding box center [456, 229] width 14 height 5
click at [38, 79] on div "Customer Detail" at bounding box center [35, 79] width 54 height 14
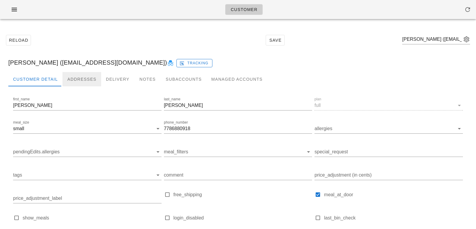
click at [74, 74] on div "Addresses" at bounding box center [82, 79] width 39 height 14
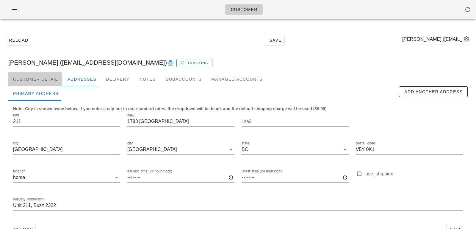
click at [54, 75] on div "Customer Detail" at bounding box center [35, 79] width 54 height 14
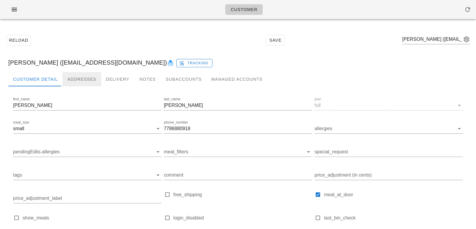
click at [78, 78] on div "Addresses" at bounding box center [82, 79] width 39 height 14
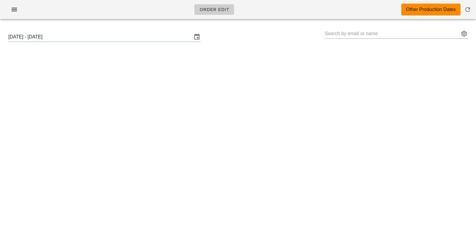
type input "[PERSON_NAME] ([EMAIL_ADDRESS][DOMAIN_NAME])"
